Goal: Feedback & Contribution: Submit feedback/report problem

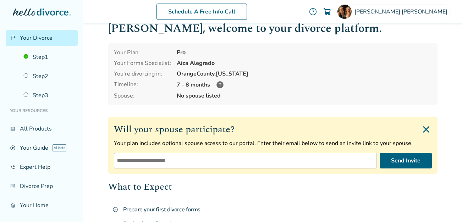
scroll to position [118, 0]
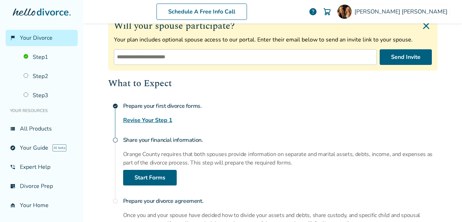
click at [148, 118] on link "Revise Your Step 1" at bounding box center [147, 120] width 49 height 9
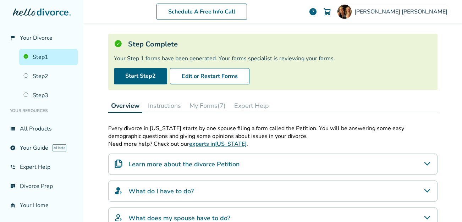
click at [199, 105] on button "My Forms (7)" at bounding box center [208, 106] width 42 height 14
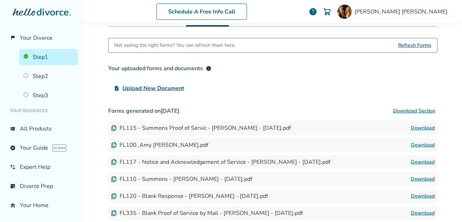
scroll to position [181, 0]
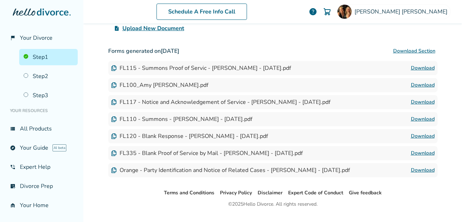
click at [420, 68] on link "Download" at bounding box center [423, 68] width 24 height 9
click at [422, 83] on link "Download" at bounding box center [423, 85] width 24 height 9
click at [423, 100] on link "Download" at bounding box center [423, 102] width 24 height 9
click at [420, 118] on link "Download" at bounding box center [423, 119] width 24 height 9
click at [424, 137] on link "Download" at bounding box center [423, 136] width 24 height 9
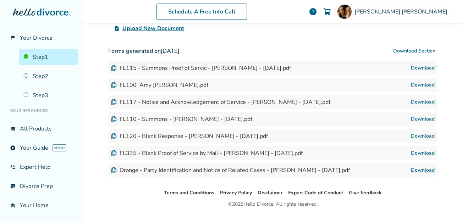
click at [421, 153] on link "Download" at bounding box center [423, 153] width 24 height 9
click at [414, 167] on link "Download" at bounding box center [423, 170] width 24 height 9
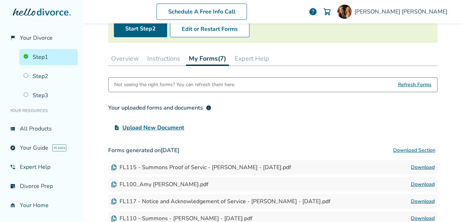
scroll to position [82, 0]
click at [250, 54] on button "Expert Help" at bounding box center [252, 59] width 40 height 14
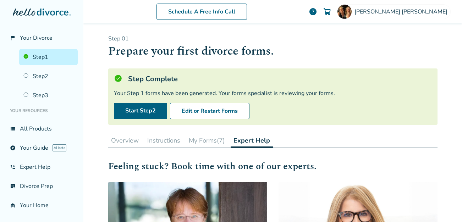
click at [187, 57] on h1 "Prepare your first divorce forms." at bounding box center [272, 51] width 329 height 17
click at [194, 79] on div "Step Complete" at bounding box center [273, 79] width 318 height 10
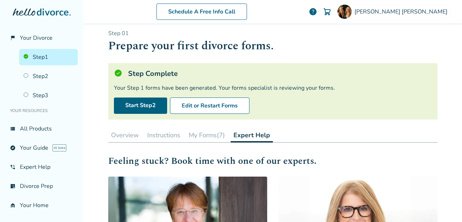
scroll to position [10, 0]
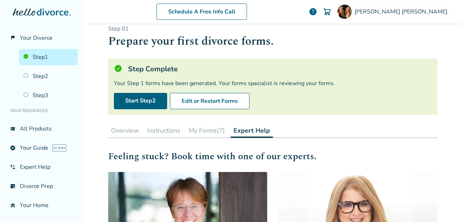
click at [120, 134] on button "Overview" at bounding box center [124, 130] width 33 height 14
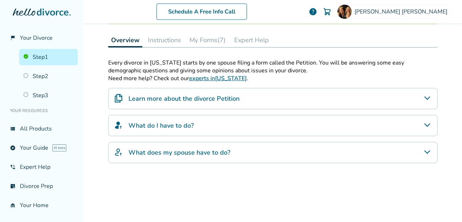
scroll to position [100, 0]
click at [172, 97] on h4 "Learn more about the divorce Petition" at bounding box center [183, 98] width 111 height 9
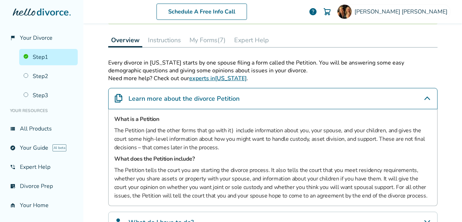
click at [172, 97] on h4 "Learn more about the divorce Petition" at bounding box center [183, 98] width 111 height 9
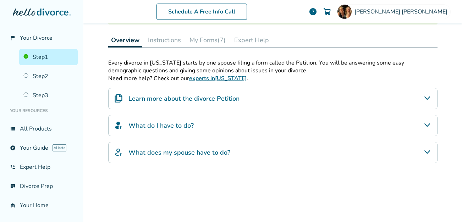
click at [159, 125] on h4 "What do I have to do?" at bounding box center [160, 125] width 65 height 9
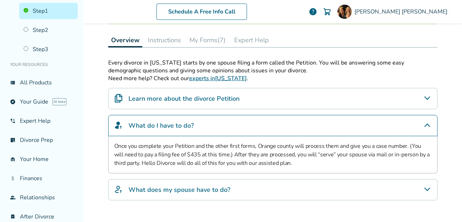
scroll to position [48, 0]
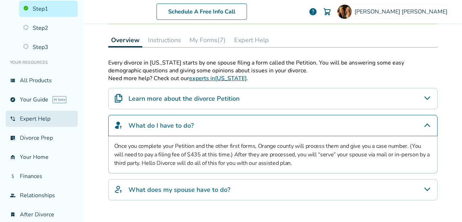
click at [34, 117] on link "phone_in_talk Expert Help" at bounding box center [42, 119] width 72 height 16
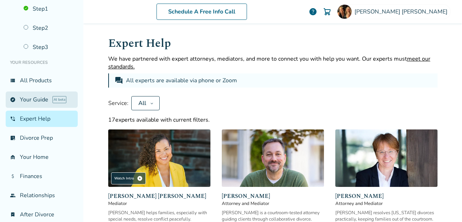
click at [34, 95] on link "explore Your Guide AI beta" at bounding box center [42, 99] width 72 height 16
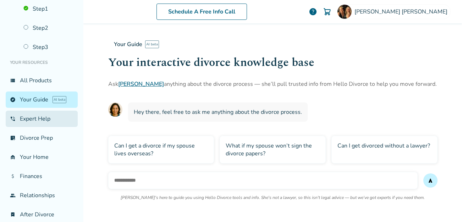
scroll to position [74, 0]
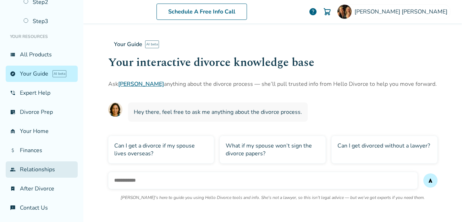
click at [32, 165] on link "group Relationships" at bounding box center [42, 169] width 72 height 16
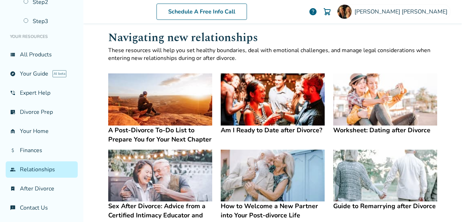
scroll to position [13, 0]
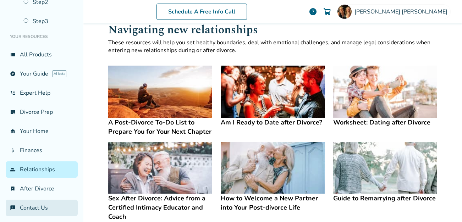
click at [29, 208] on link "chat_info Contact Us" at bounding box center [42, 208] width 72 height 16
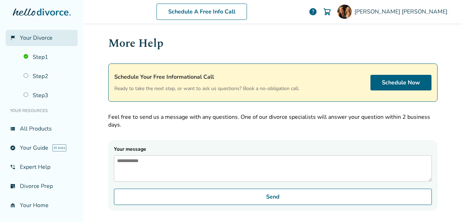
click at [53, 37] on link "flag_2 Your Divorce" at bounding box center [42, 38] width 72 height 16
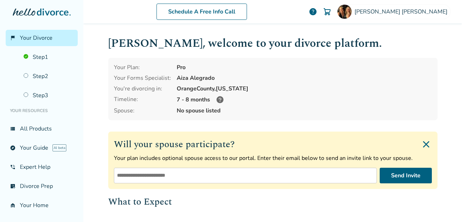
scroll to position [55, 0]
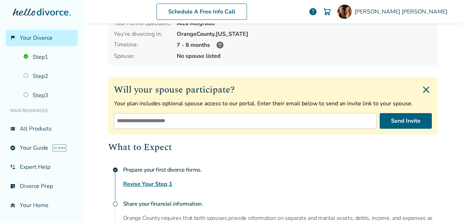
click at [152, 120] on input "email" at bounding box center [245, 121] width 263 height 16
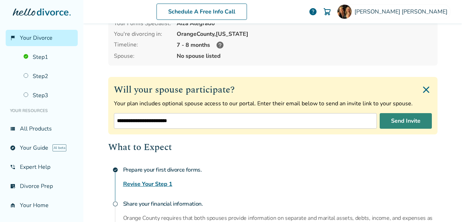
type input "**********"
click at [395, 118] on button "Send Invite" at bounding box center [405, 121] width 52 height 16
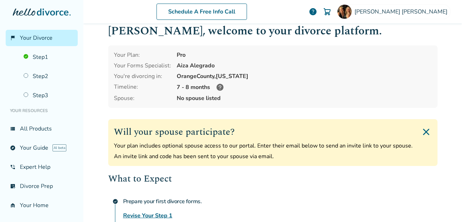
scroll to position [0, 0]
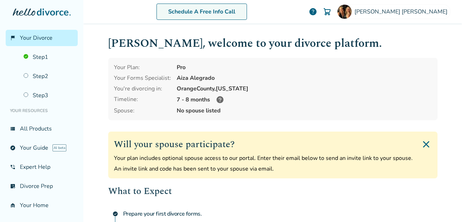
click at [231, 13] on link "Schedule A Free Info Call" at bounding box center [201, 12] width 90 height 16
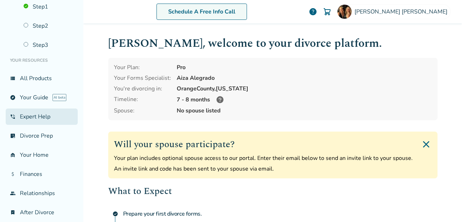
scroll to position [51, 0]
click at [40, 116] on link "phone_in_talk Expert Help" at bounding box center [42, 116] width 72 height 16
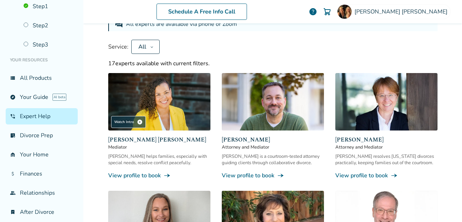
scroll to position [9, 0]
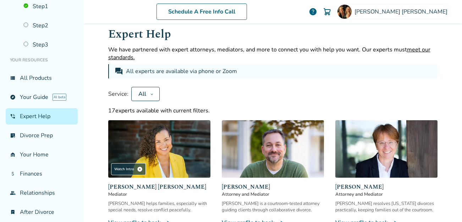
click at [140, 94] on div "All" at bounding box center [142, 94] width 10 height 8
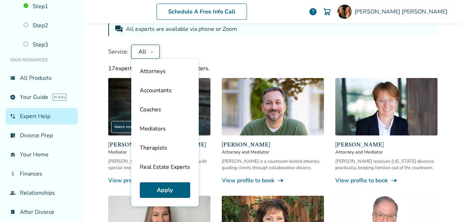
scroll to position [135, 0]
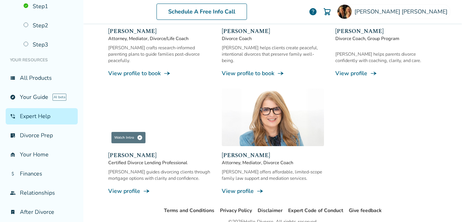
scroll to position [671, 0]
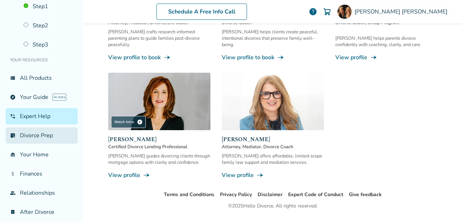
click at [47, 139] on link "list_alt_check Divorce Prep" at bounding box center [42, 135] width 72 height 16
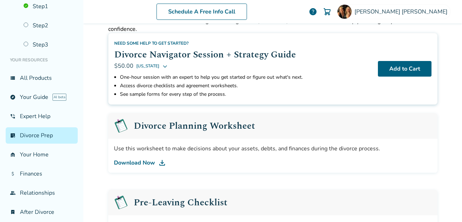
click at [142, 162] on link "Download Now" at bounding box center [273, 163] width 318 height 9
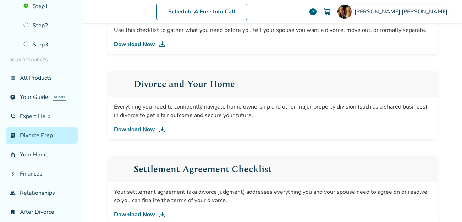
scroll to position [256, 0]
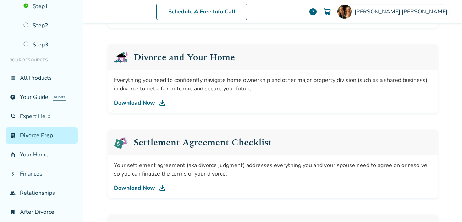
click at [153, 102] on link "Download Now" at bounding box center [273, 103] width 318 height 9
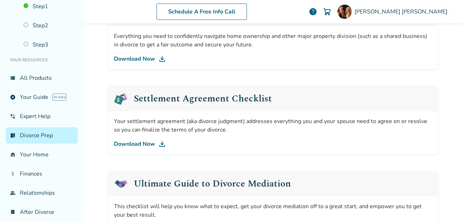
scroll to position [310, 0]
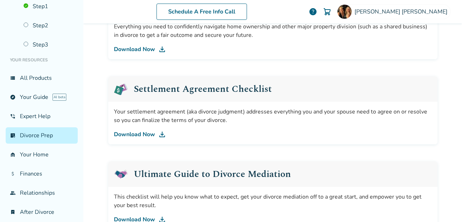
click at [128, 134] on link "Download Now" at bounding box center [273, 134] width 318 height 9
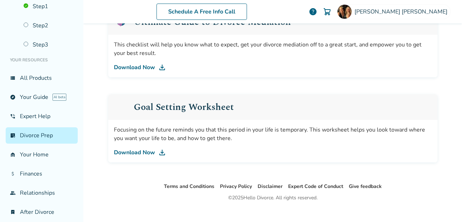
scroll to position [471, 0]
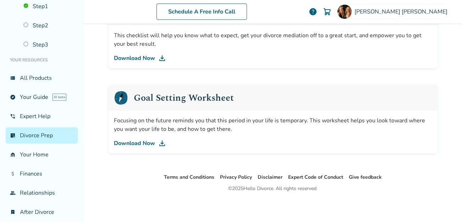
click at [253, 87] on div "Goal Setting Worksheet" at bounding box center [272, 98] width 329 height 26
click at [123, 143] on link "Download Now" at bounding box center [273, 143] width 318 height 9
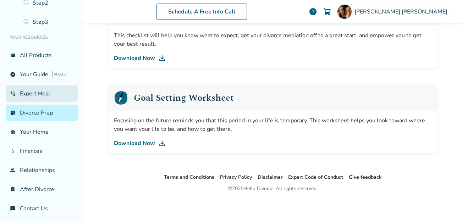
scroll to position [74, 0]
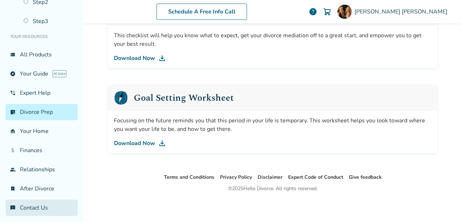
click at [28, 202] on link "chat_info Contact Us" at bounding box center [42, 208] width 72 height 16
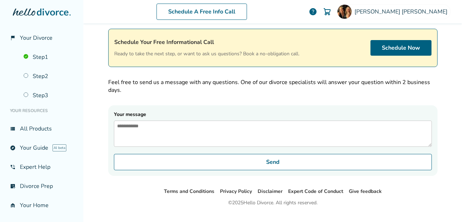
click at [129, 132] on textarea "Your message" at bounding box center [273, 134] width 318 height 26
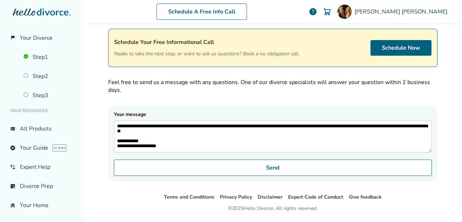
scroll to position [10, 0]
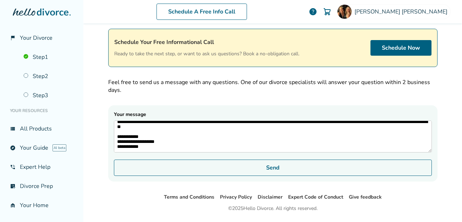
type textarea "**********"
click at [154, 171] on button "Send" at bounding box center [273, 168] width 318 height 16
